Goal: Find specific page/section: Find specific page/section

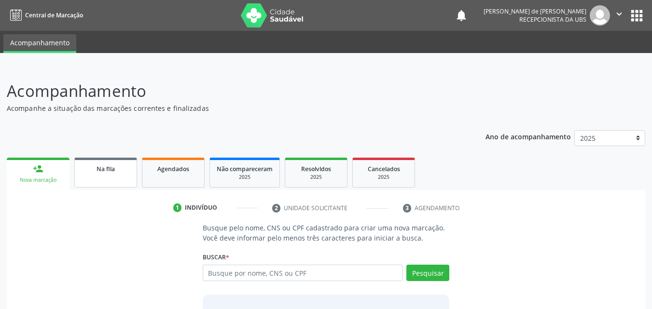
click at [109, 174] on link "Na fila" at bounding box center [105, 173] width 63 height 30
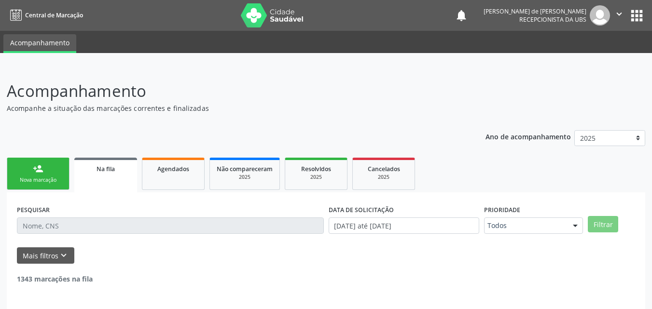
scroll to position [23, 0]
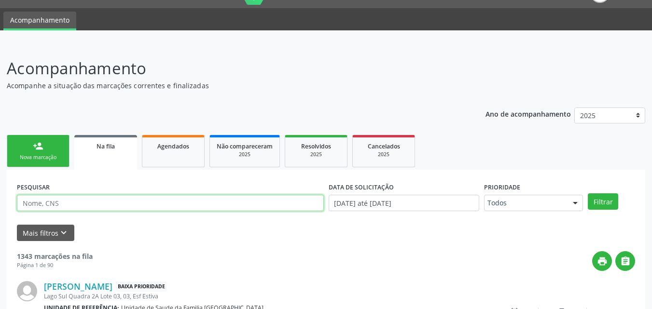
click at [221, 205] on input "text" at bounding box center [170, 203] width 307 height 16
type input "l"
click at [587, 193] on button "Filtrar" at bounding box center [602, 201] width 30 height 16
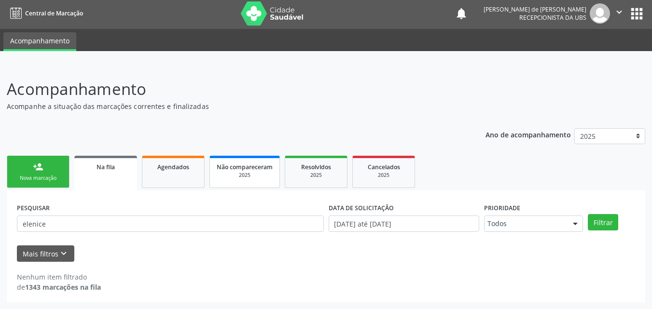
scroll to position [2, 0]
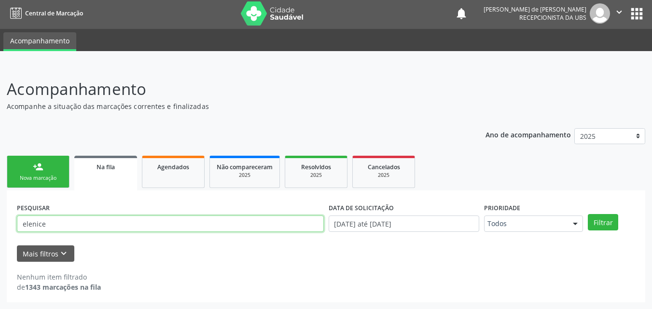
drag, startPoint x: 107, startPoint y: 222, endPoint x: 44, endPoint y: 211, distance: 63.8
click at [44, 211] on div "PESQUISAR elenice" at bounding box center [170, 220] width 312 height 38
click at [119, 219] on input "ele" at bounding box center [170, 224] width 307 height 16
type input "e"
type input "a"
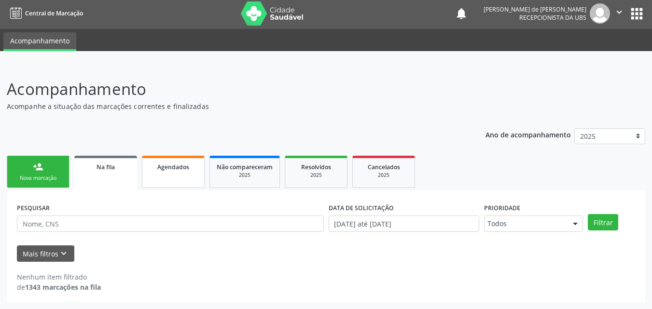
click at [175, 165] on span "Agendados" at bounding box center [173, 167] width 32 height 8
select select "9"
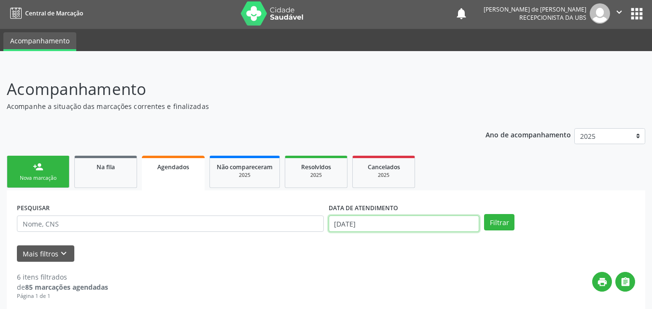
click at [403, 220] on input "[DATE]" at bounding box center [403, 224] width 151 height 16
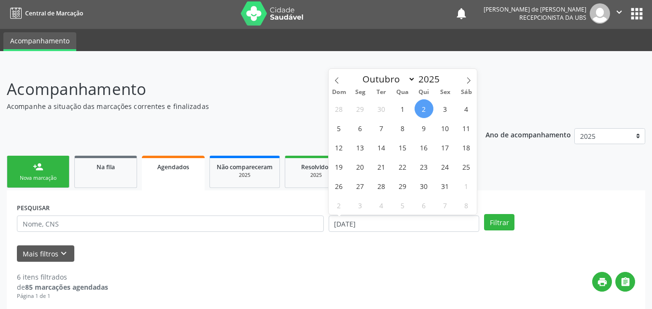
click at [428, 107] on span "2" at bounding box center [423, 108] width 19 height 19
type input "[DATE]"
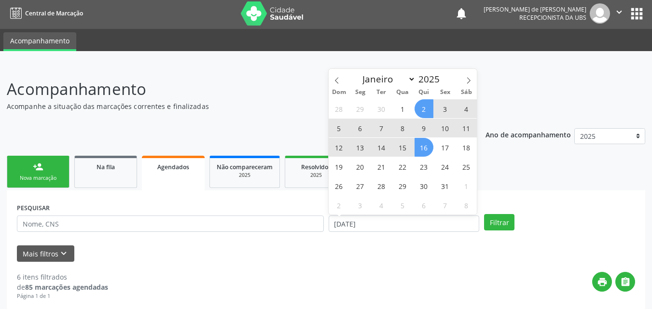
click at [425, 150] on span "16" at bounding box center [423, 147] width 19 height 19
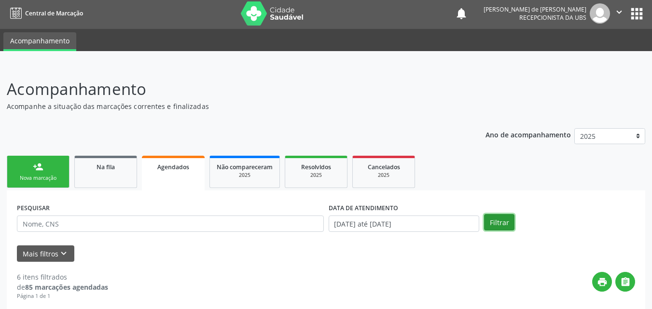
click at [493, 216] on button "Filtrar" at bounding box center [499, 222] width 30 height 16
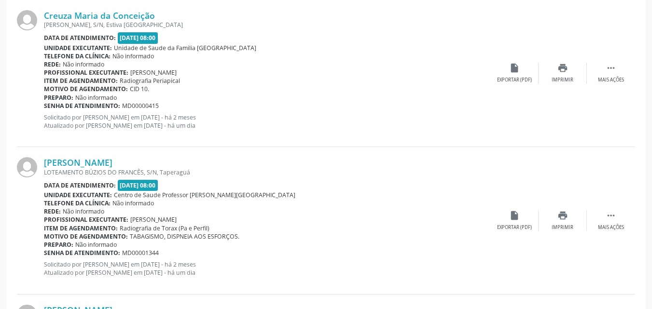
scroll to position [1708, 0]
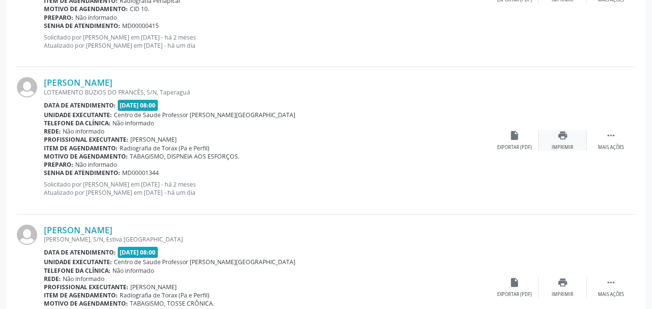
click at [571, 148] on div "Imprimir" at bounding box center [562, 147] width 22 height 7
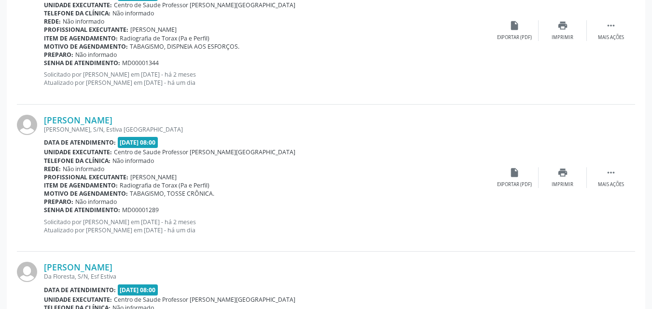
scroll to position [1827, 0]
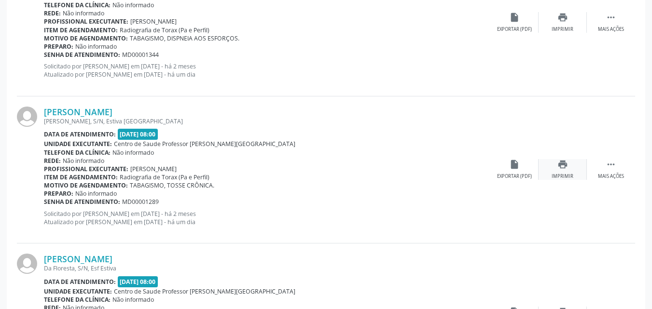
click at [561, 177] on div "Imprimir" at bounding box center [562, 176] width 22 height 7
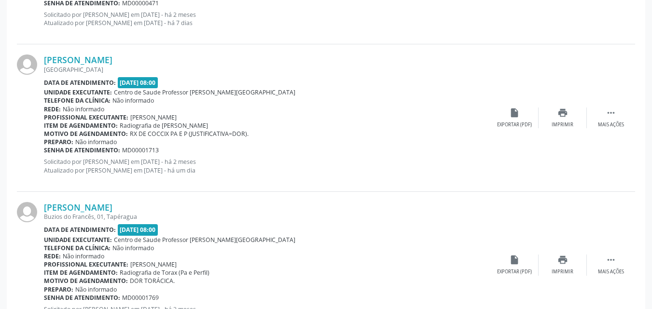
scroll to position [2177, 0]
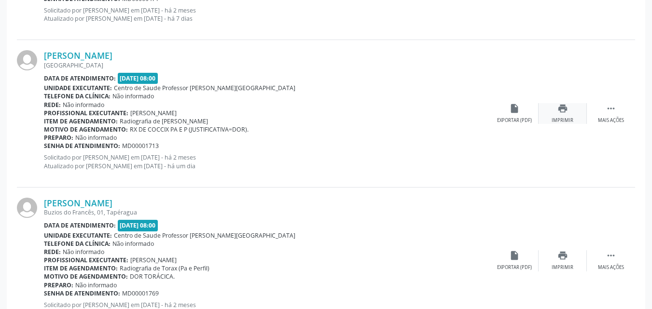
click at [565, 117] on div "Imprimir" at bounding box center [562, 120] width 22 height 7
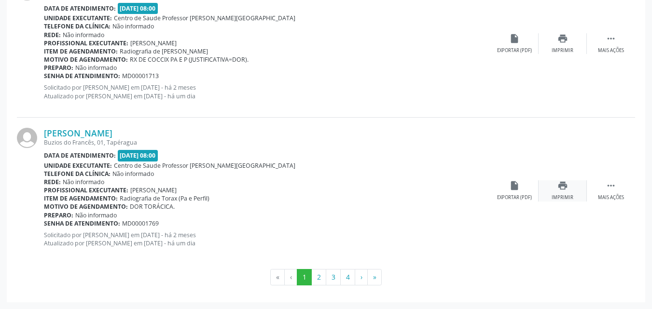
click at [564, 192] on div "print Imprimir" at bounding box center [562, 190] width 48 height 21
click at [318, 274] on button "2" at bounding box center [318, 277] width 15 height 16
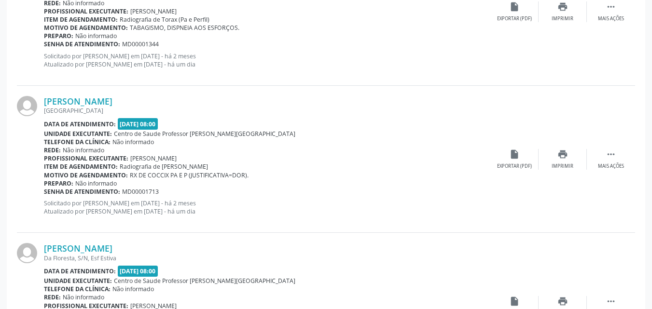
scroll to position [507, 0]
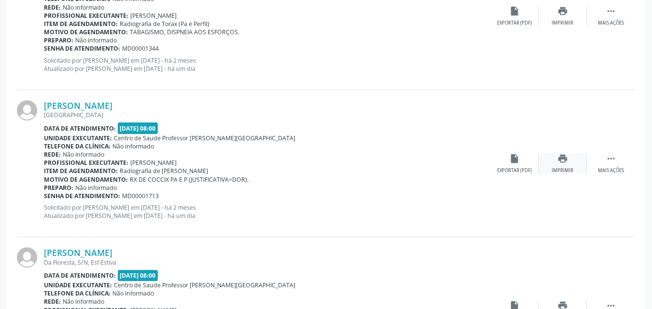
click at [553, 168] on div "Imprimir" at bounding box center [562, 170] width 22 height 7
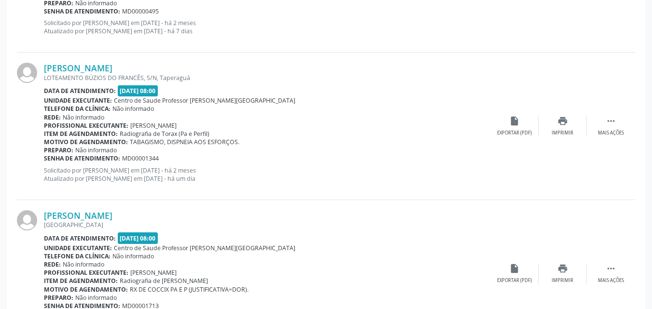
scroll to position [355, 0]
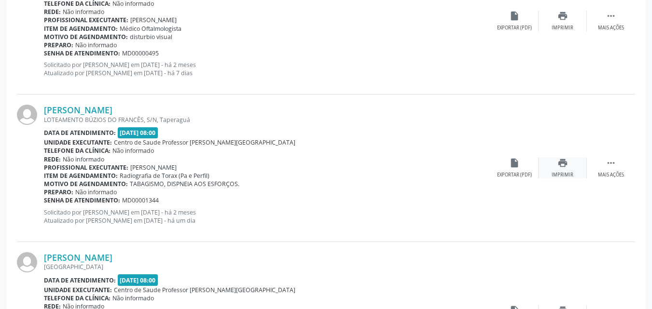
click at [570, 171] on div "print Imprimir" at bounding box center [562, 168] width 48 height 21
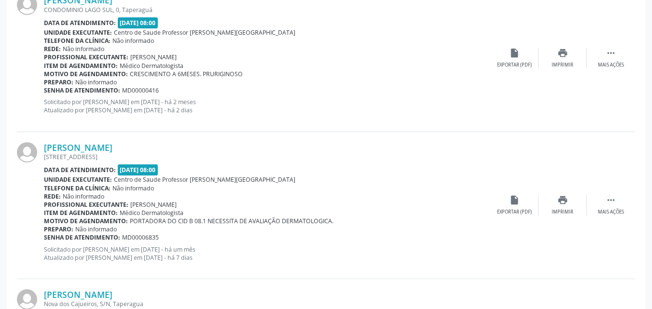
scroll to position [2247, 0]
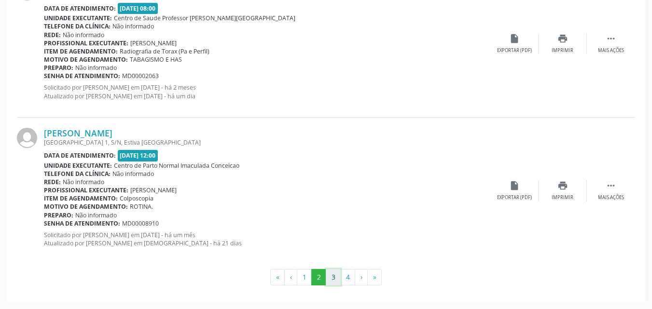
click at [329, 279] on button "3" at bounding box center [333, 277] width 15 height 16
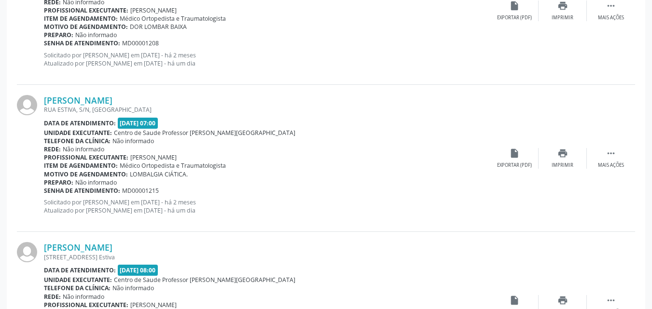
scroll to position [1956, 0]
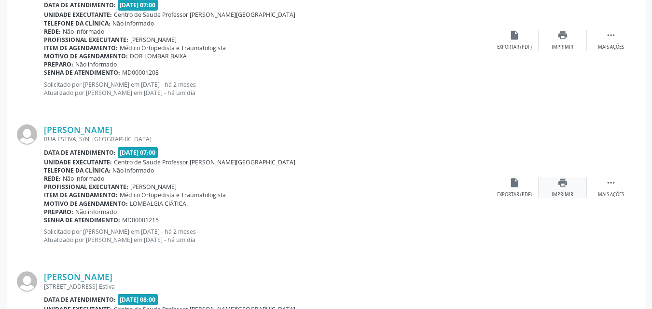
click at [566, 190] on div "print Imprimir" at bounding box center [562, 187] width 48 height 21
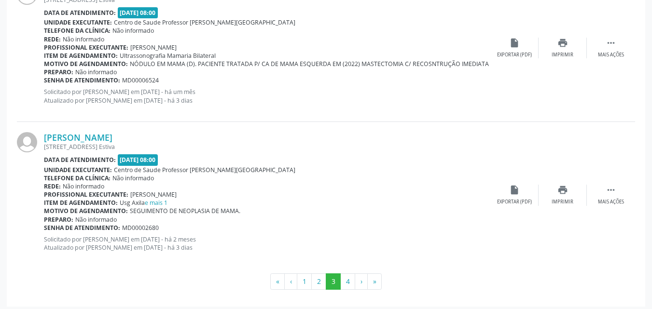
scroll to position [2247, 0]
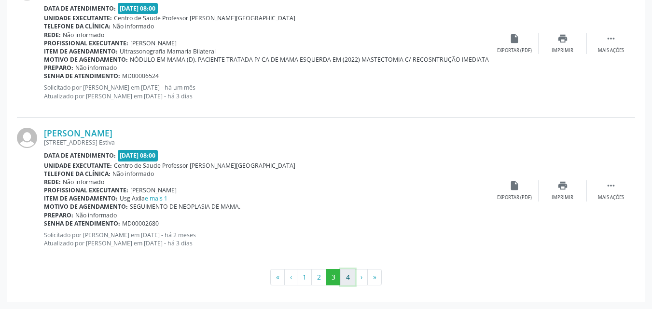
click at [348, 277] on button "4" at bounding box center [347, 277] width 15 height 16
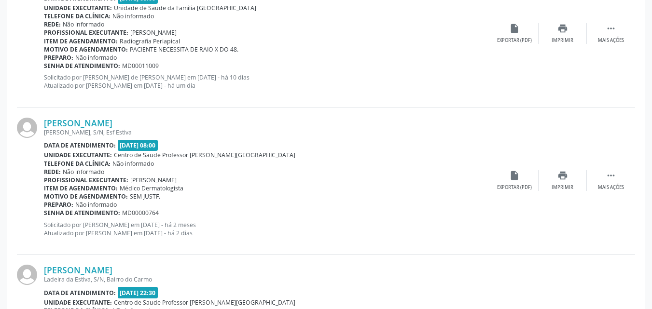
scroll to position [1216, 0]
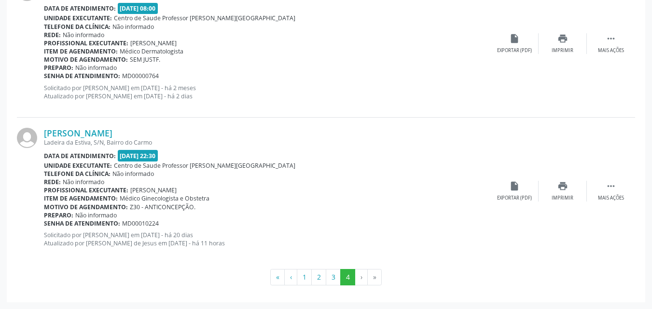
click at [358, 277] on li "›" at bounding box center [361, 277] width 13 height 16
click at [358, 278] on li "›" at bounding box center [361, 277] width 13 height 16
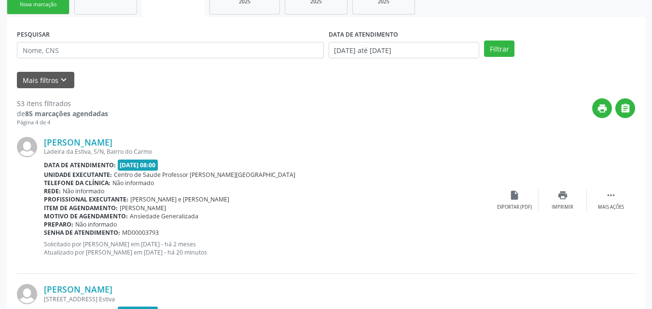
scroll to position [0, 0]
